Goal: Complete application form

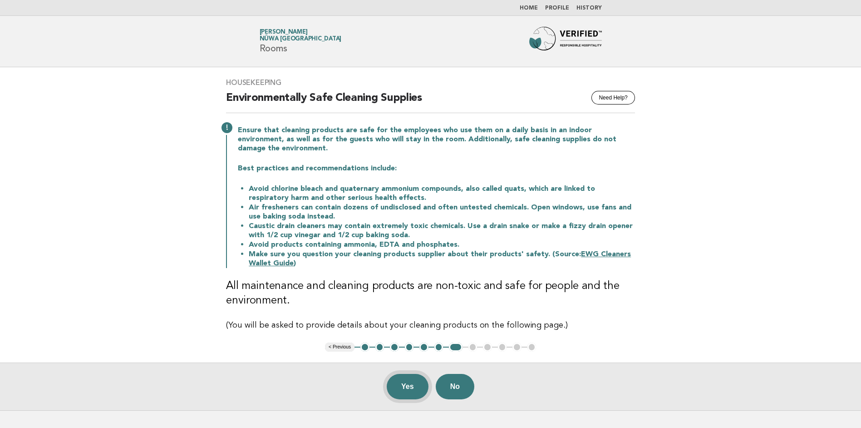
click at [403, 387] on button "Yes" at bounding box center [408, 386] width 42 height 25
click at [409, 382] on button "Yes" at bounding box center [408, 386] width 42 height 25
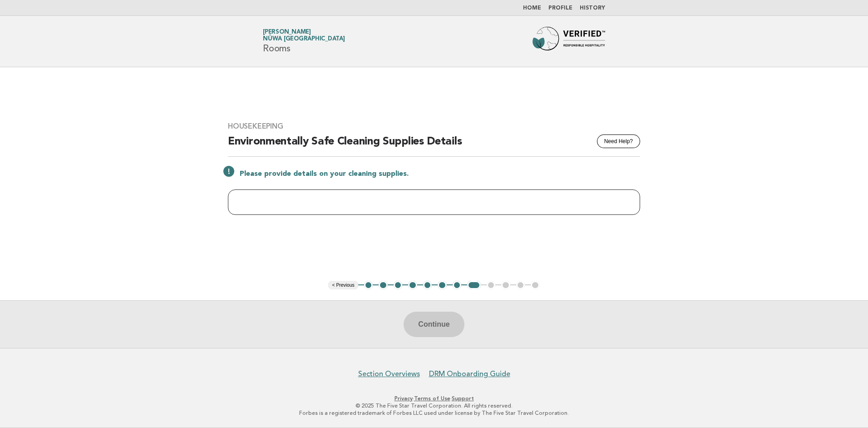
click at [292, 202] on input "text" at bounding box center [434, 201] width 412 height 25
type input "**********"
click at [435, 330] on button "Continue" at bounding box center [434, 323] width 60 height 25
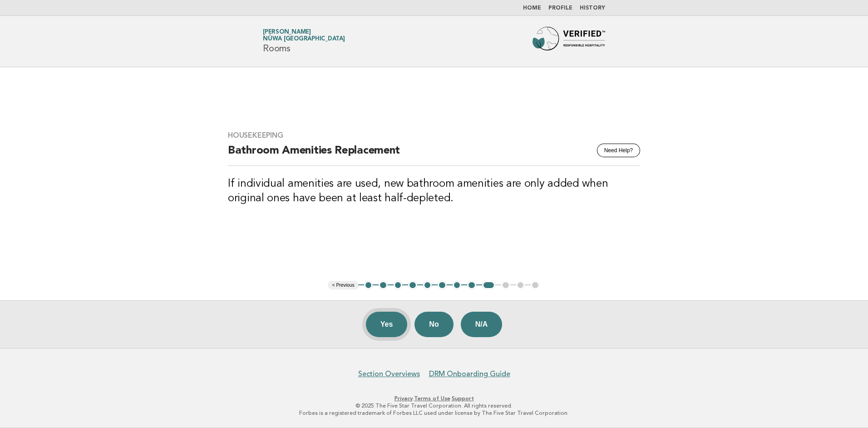
click at [383, 320] on button "Yes" at bounding box center [387, 323] width 42 height 25
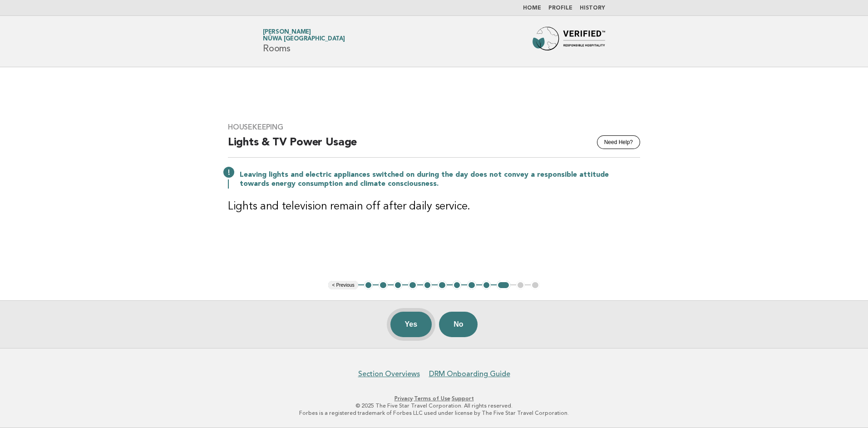
click at [418, 324] on button "Yes" at bounding box center [411, 323] width 42 height 25
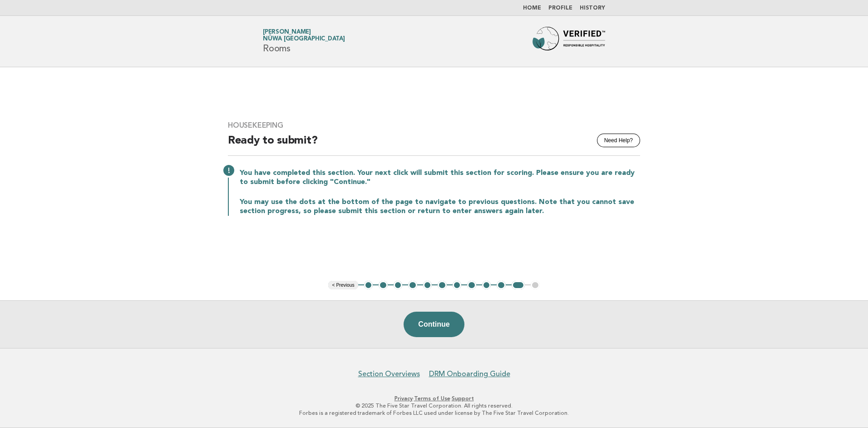
click at [418, 324] on button "Continue" at bounding box center [434, 323] width 60 height 25
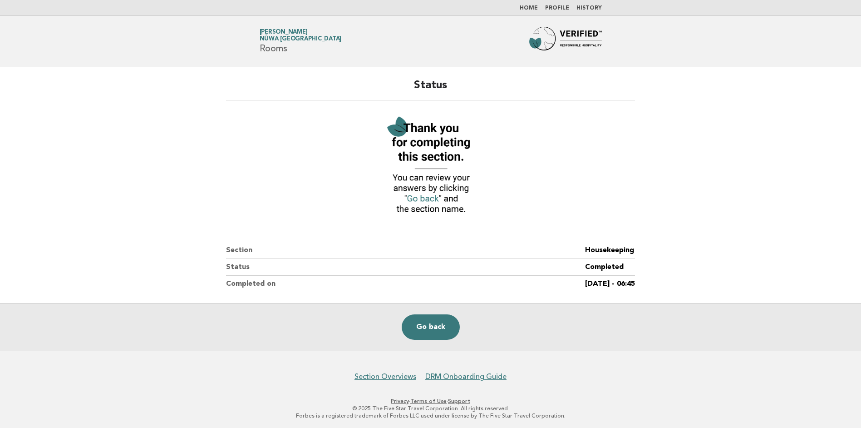
click at [418, 324] on link "Go back" at bounding box center [431, 326] width 58 height 25
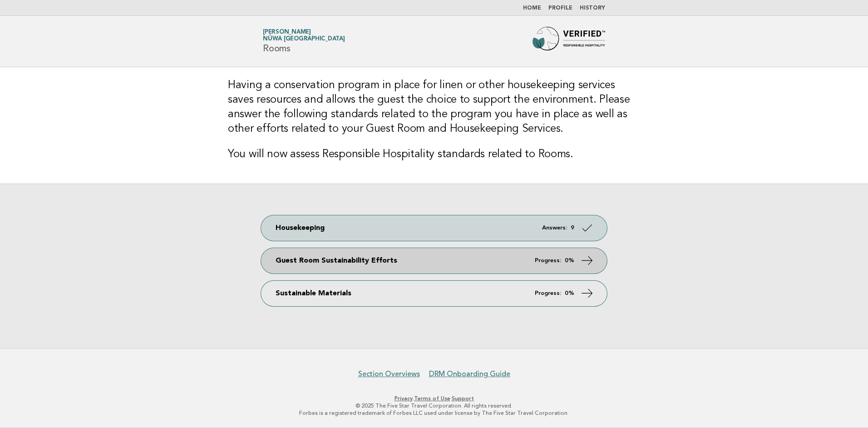
click at [467, 265] on link "Guest Room Sustainability Efforts Progress: 0%" at bounding box center [434, 260] width 346 height 25
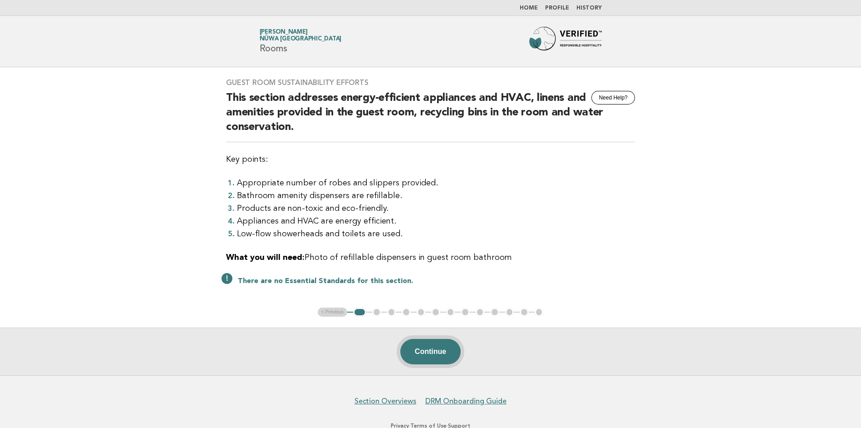
click at [426, 347] on button "Continue" at bounding box center [430, 351] width 60 height 25
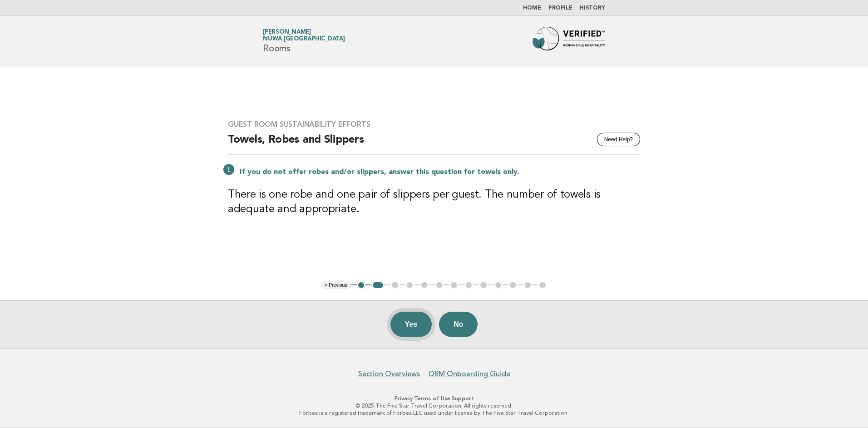
click at [423, 322] on button "Yes" at bounding box center [411, 323] width 42 height 25
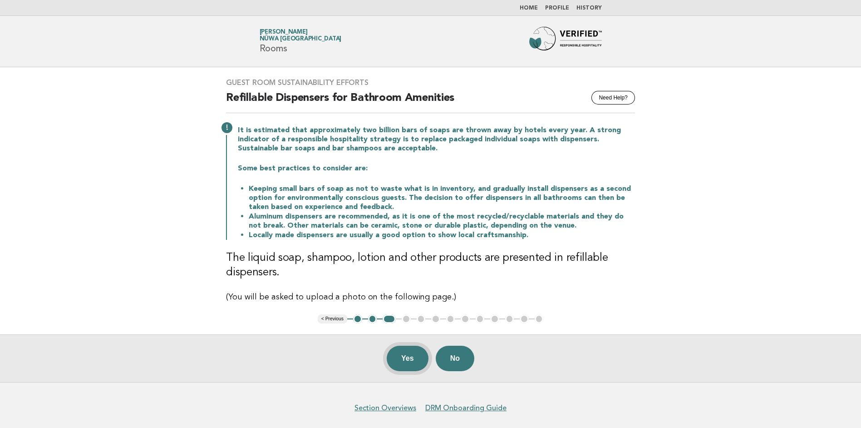
click at [405, 359] on button "Yes" at bounding box center [408, 357] width 42 height 25
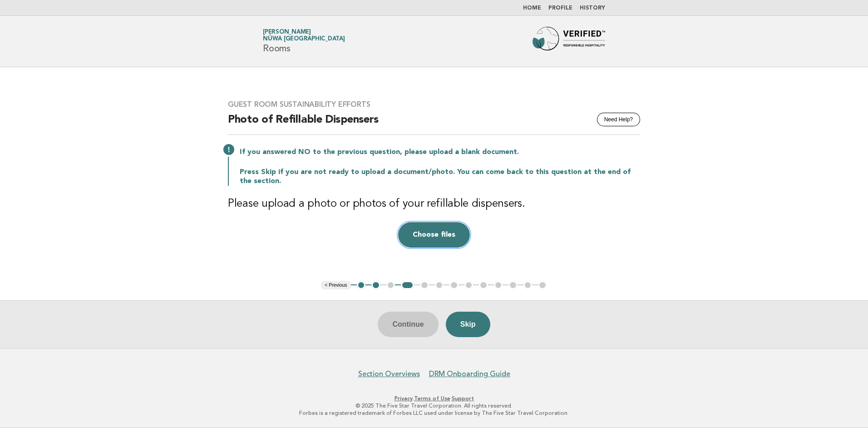
click at [437, 233] on button "Choose files" at bounding box center [434, 234] width 72 height 25
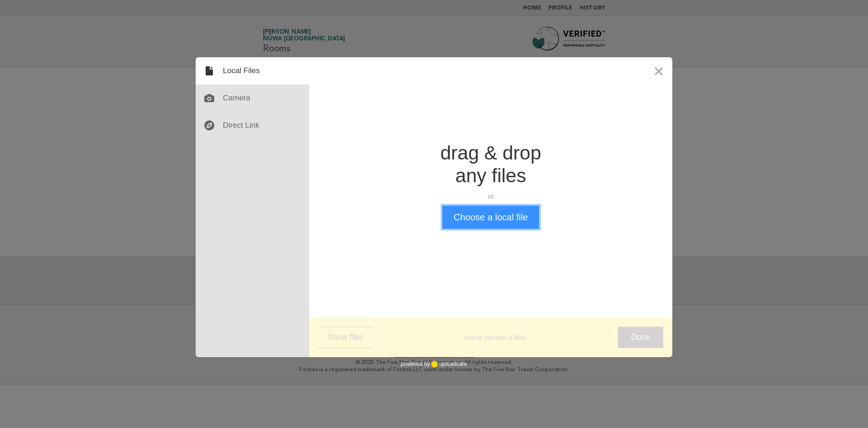
click at [476, 217] on button "Choose a local file" at bounding box center [490, 217] width 97 height 24
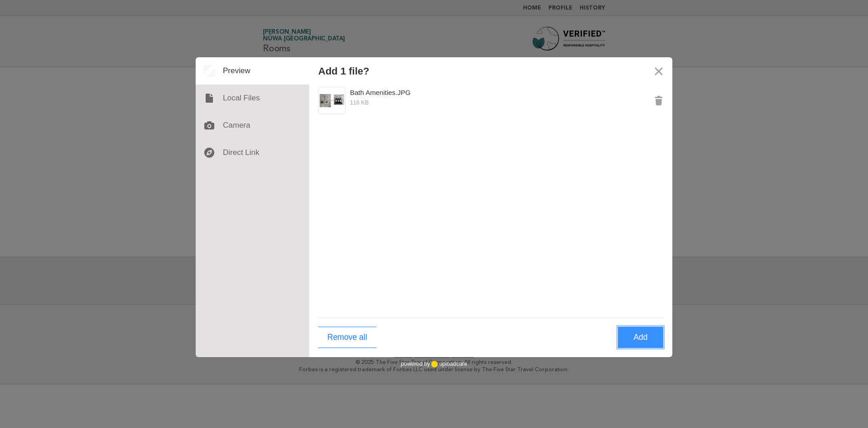
click at [631, 339] on button "Add" at bounding box center [640, 336] width 45 height 21
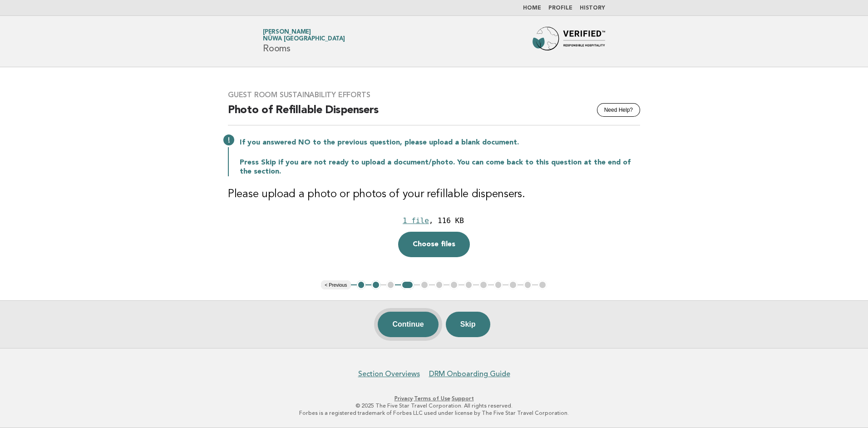
click at [402, 322] on button "Continue" at bounding box center [408, 323] width 60 height 25
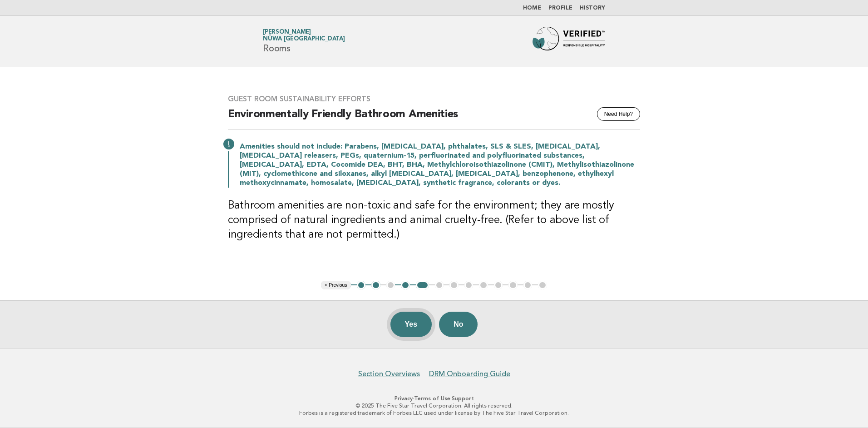
click at [399, 321] on button "Yes" at bounding box center [411, 323] width 42 height 25
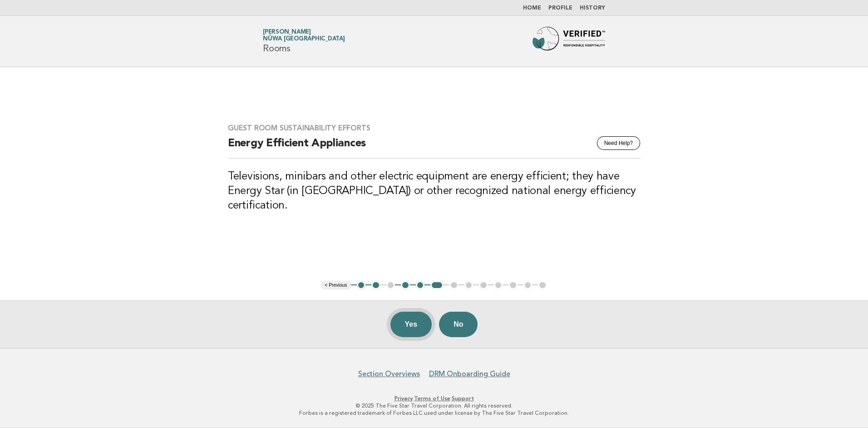
click at [402, 319] on button "Yes" at bounding box center [411, 323] width 42 height 25
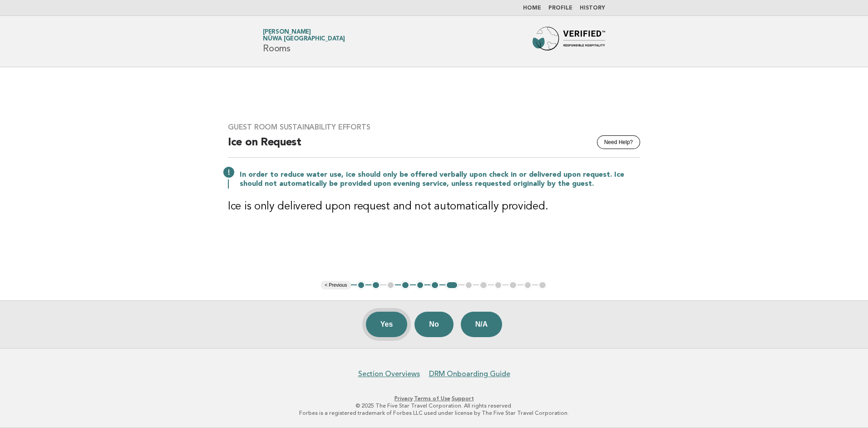
click at [373, 325] on button "Yes" at bounding box center [387, 323] width 42 height 25
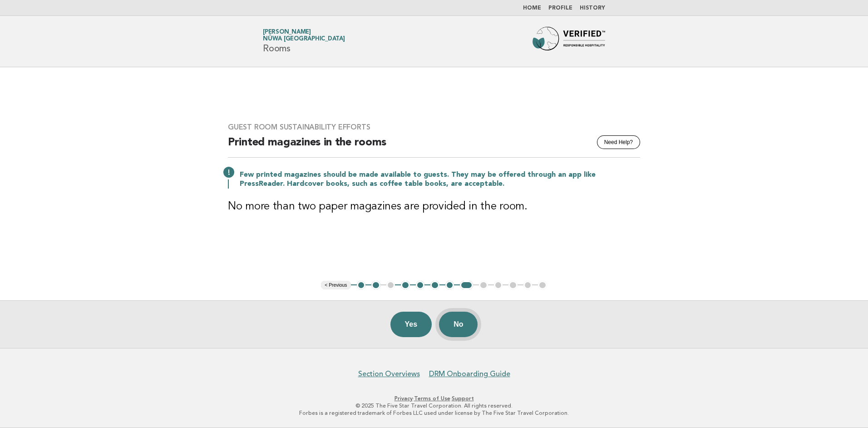
click at [458, 329] on button "No" at bounding box center [458, 323] width 39 height 25
